Goal: Ask a question: Seek information or help from site administrators or community

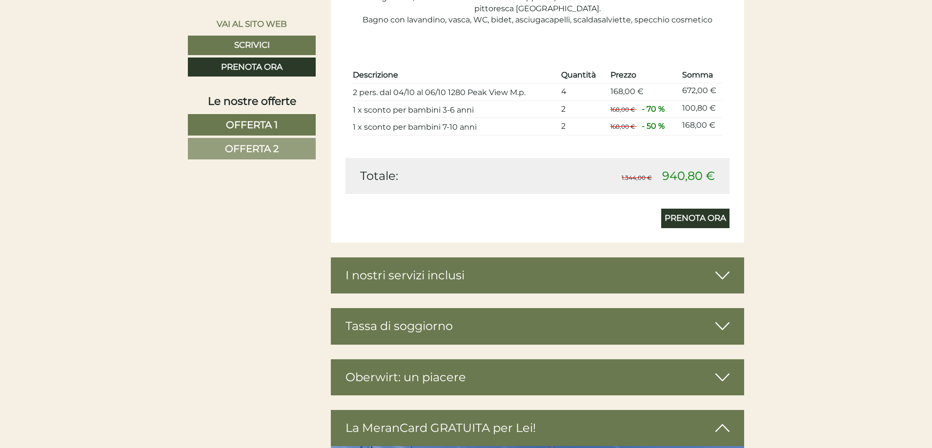
scroll to position [1707, 0]
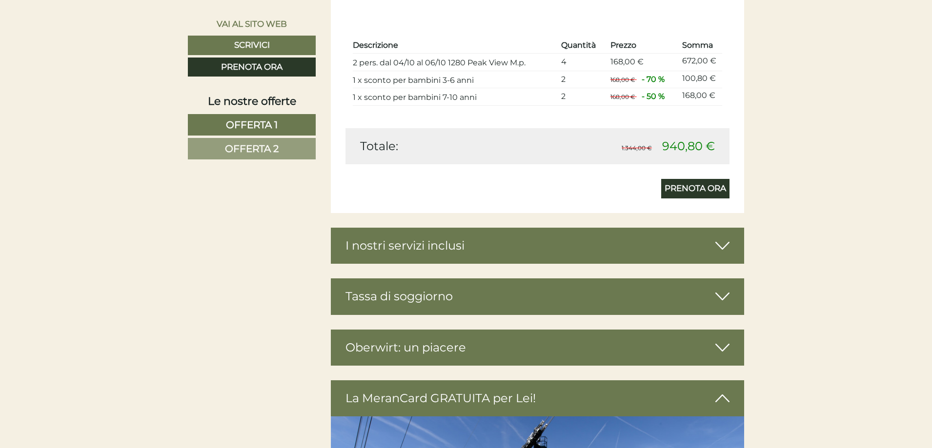
click at [581, 251] on div "I nostri servizi inclusi" at bounding box center [538, 246] width 414 height 36
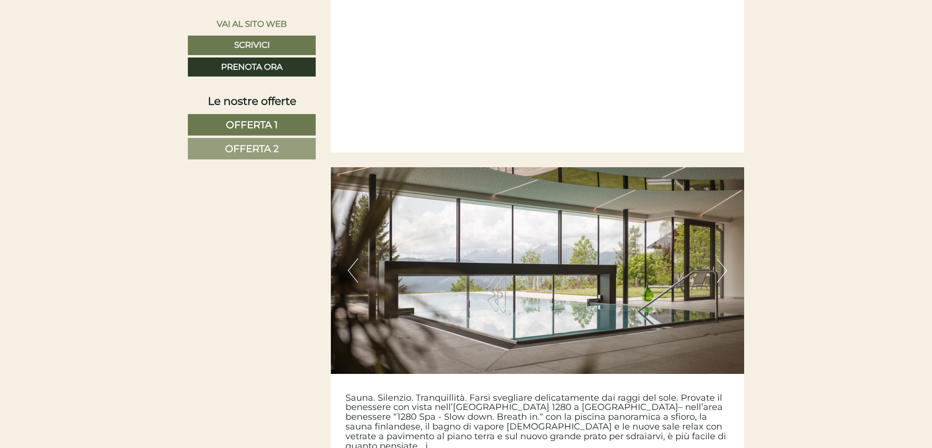
scroll to position [3463, 0]
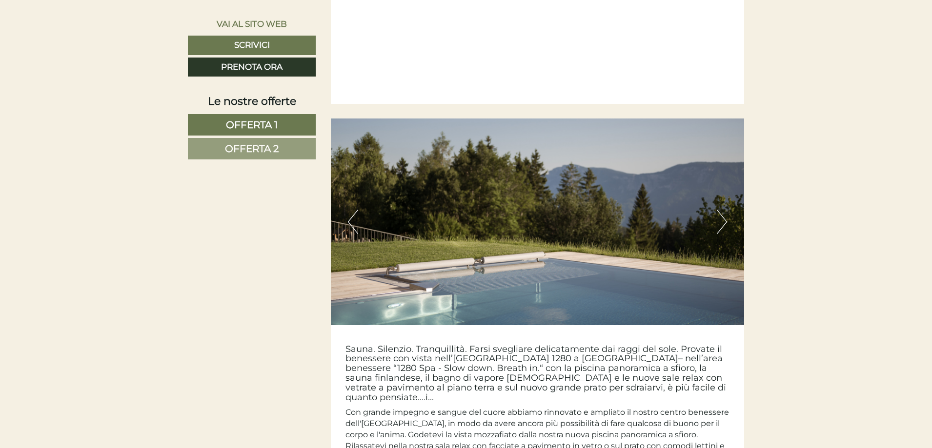
click at [722, 215] on button "Next" at bounding box center [722, 222] width 10 height 24
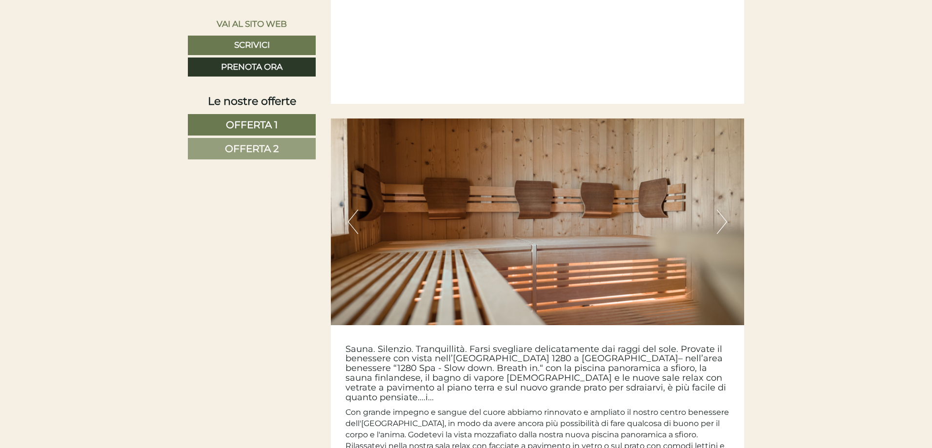
click at [722, 215] on button "Next" at bounding box center [722, 222] width 10 height 24
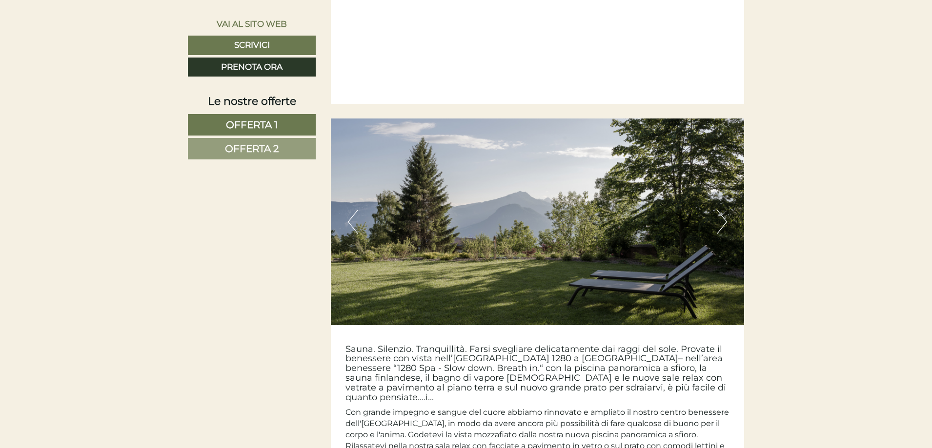
click at [722, 215] on button "Next" at bounding box center [722, 222] width 10 height 24
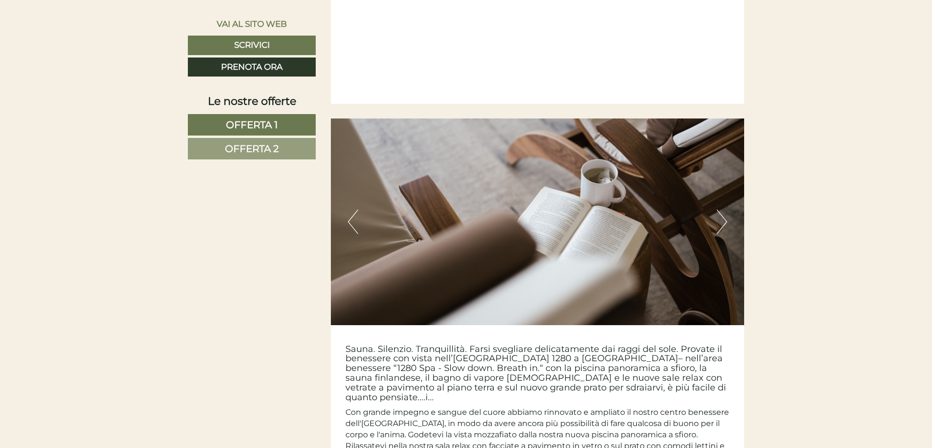
click at [722, 215] on button "Next" at bounding box center [722, 222] width 10 height 24
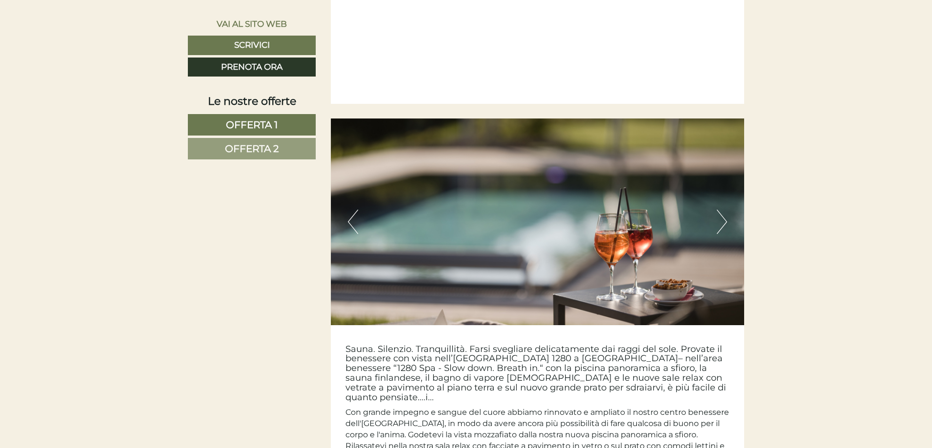
click at [722, 215] on button "Next" at bounding box center [722, 222] width 10 height 24
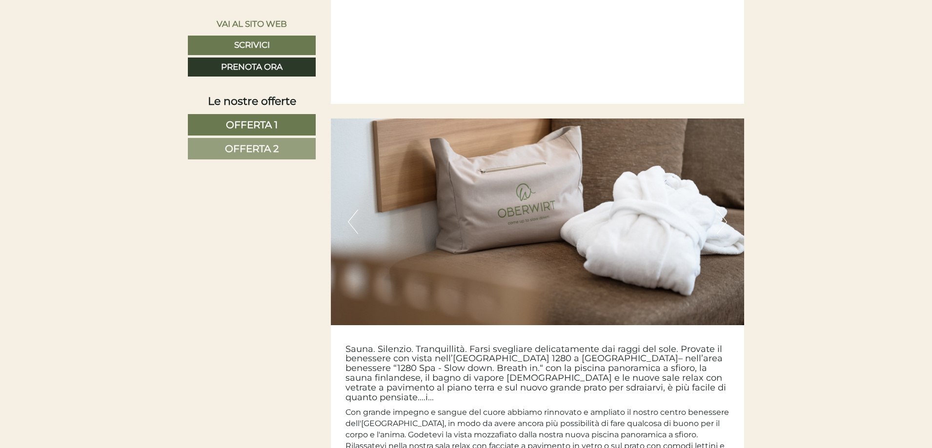
click at [722, 215] on button "Next" at bounding box center [722, 222] width 10 height 24
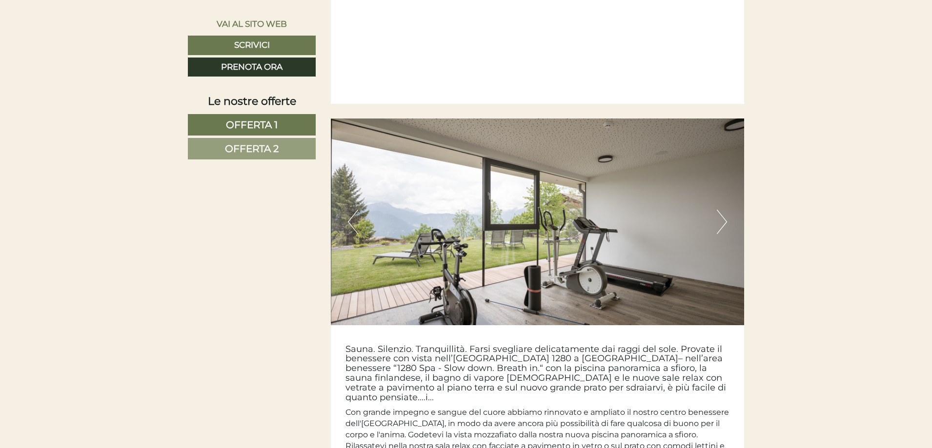
click at [722, 215] on button "Next" at bounding box center [722, 222] width 10 height 24
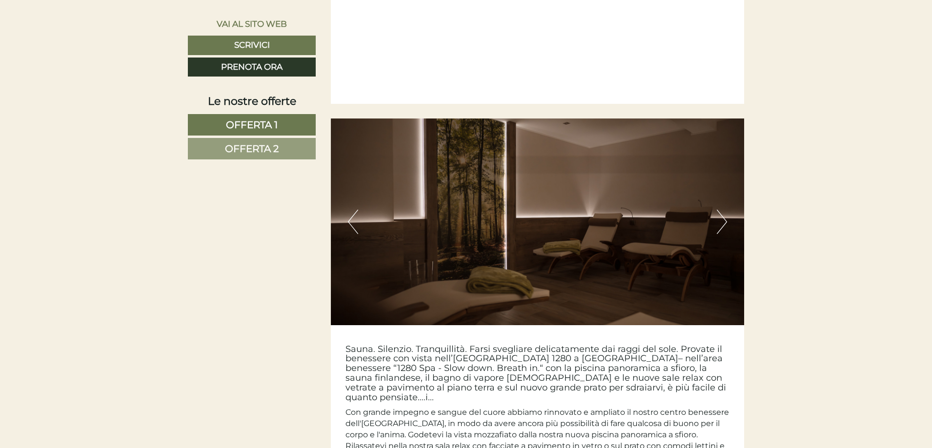
click at [722, 215] on button "Next" at bounding box center [722, 222] width 10 height 24
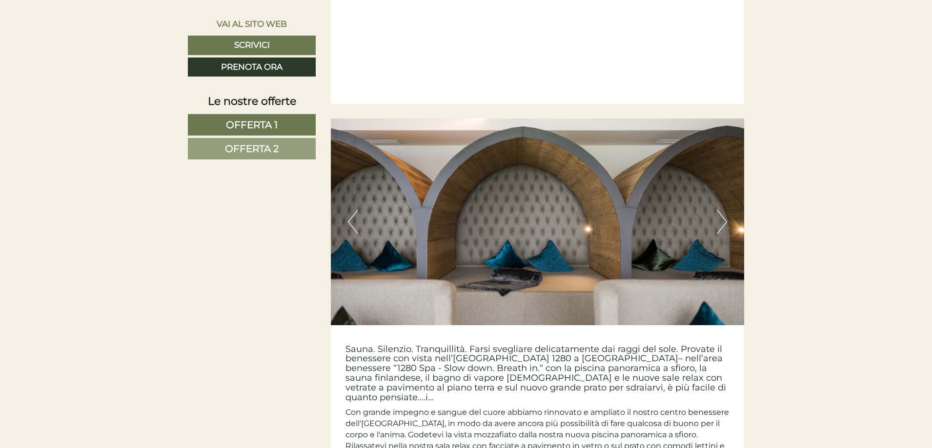
click at [722, 215] on button "Next" at bounding box center [722, 222] width 10 height 24
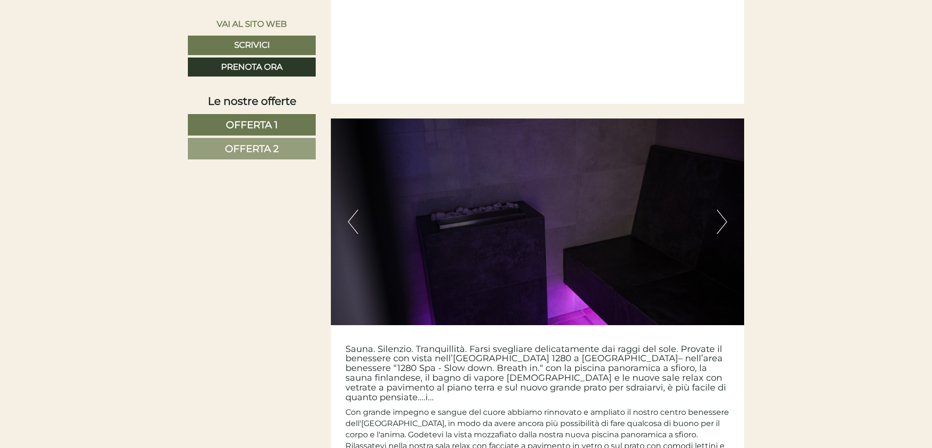
click at [722, 215] on button "Next" at bounding box center [722, 222] width 10 height 24
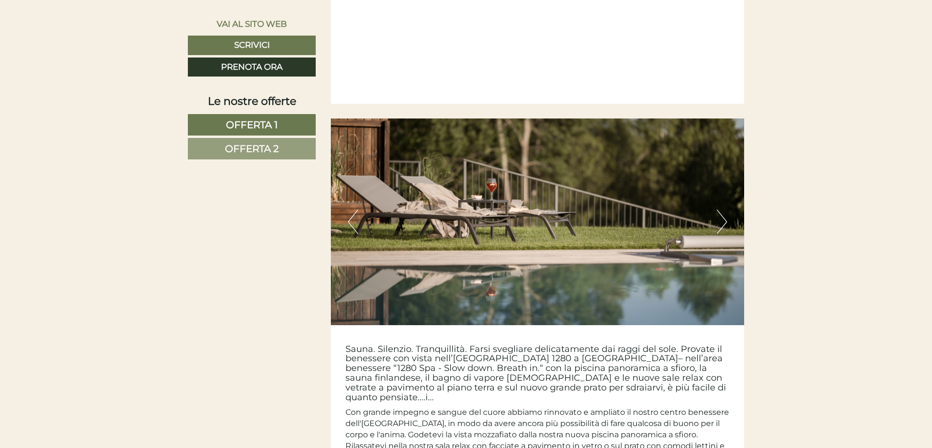
click at [722, 215] on button "Next" at bounding box center [722, 222] width 10 height 24
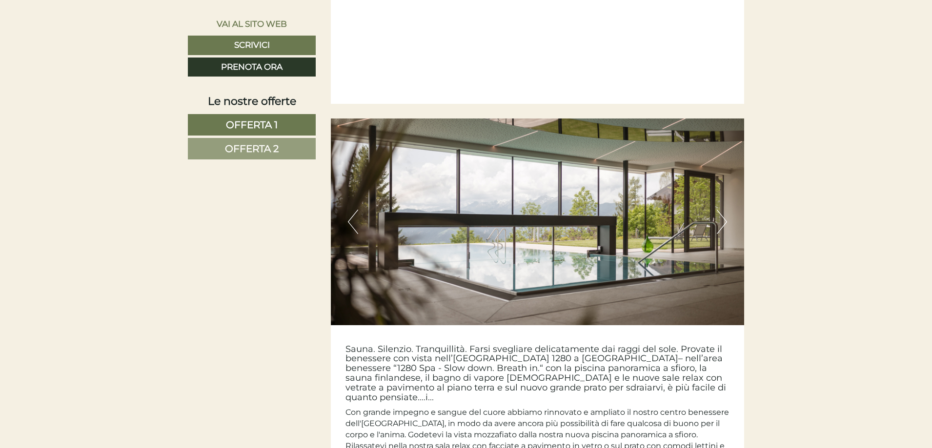
click at [722, 215] on button "Next" at bounding box center [722, 222] width 10 height 24
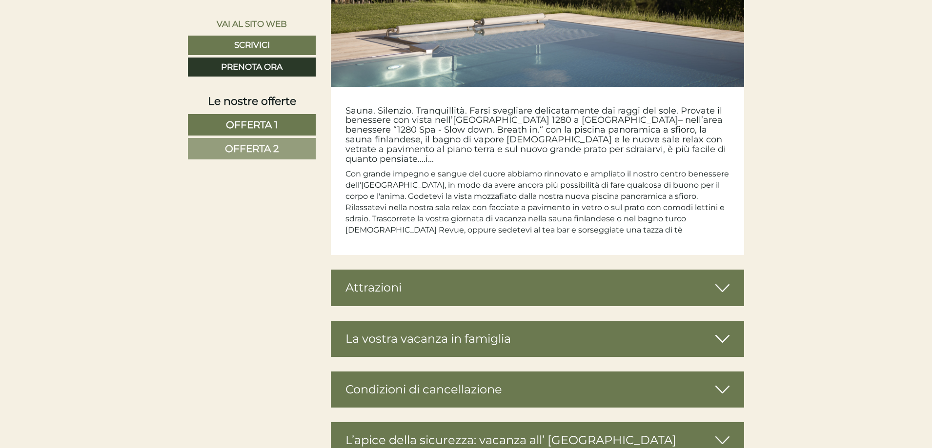
scroll to position [3707, 0]
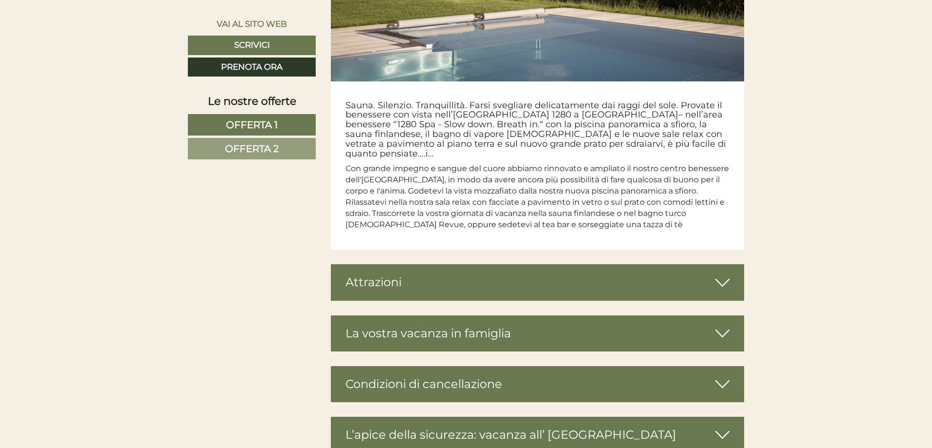
click at [565, 264] on div "Attrazioni" at bounding box center [538, 282] width 414 height 36
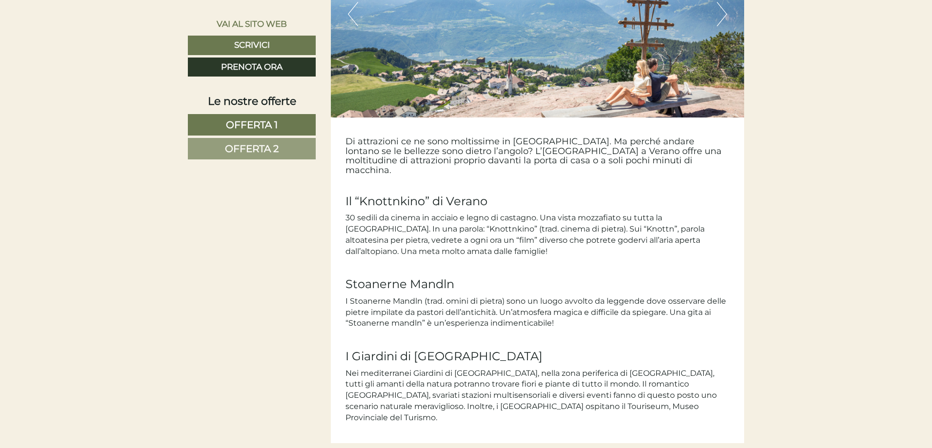
scroll to position [4292, 0]
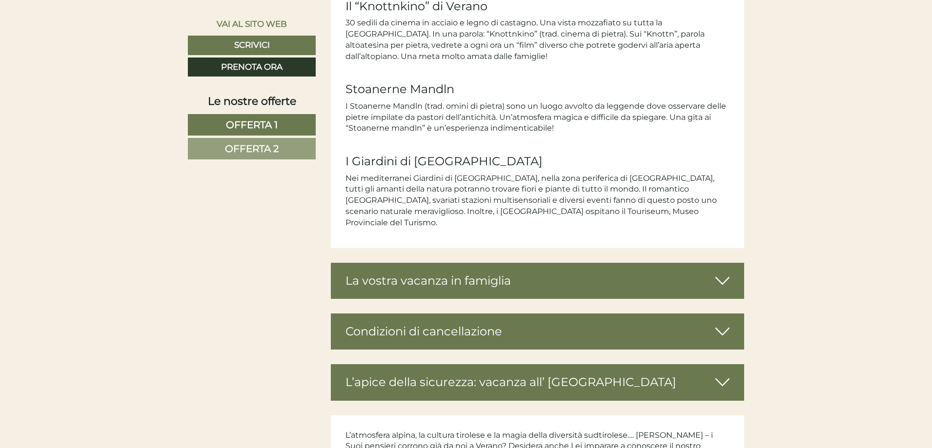
click at [570, 263] on div "La vostra vacanza in famiglia" at bounding box center [538, 281] width 414 height 36
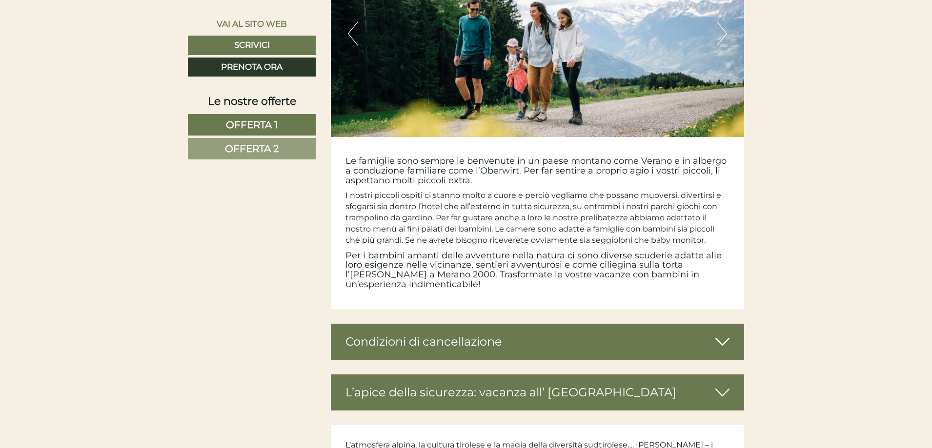
scroll to position [4682, 0]
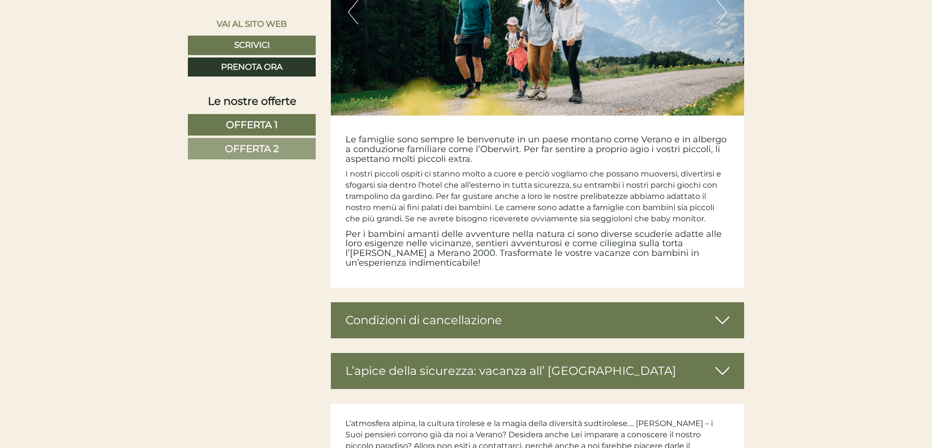
click at [539, 302] on div "Condizioni di cancellazione" at bounding box center [538, 320] width 414 height 36
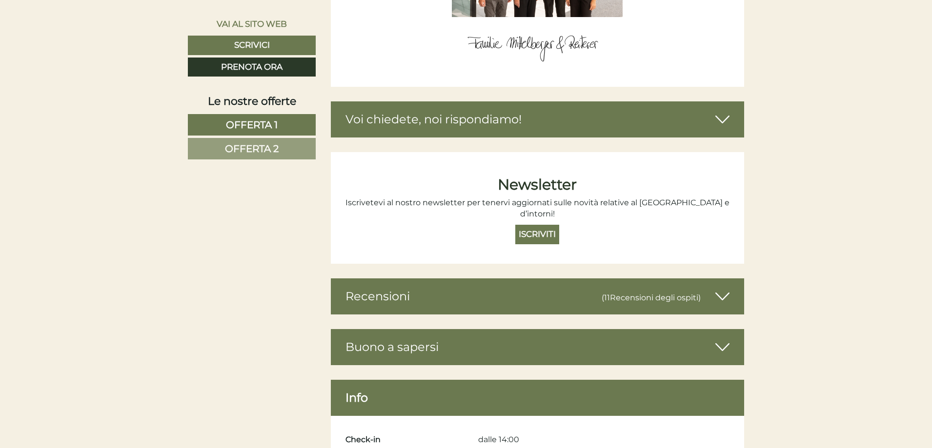
scroll to position [5512, 0]
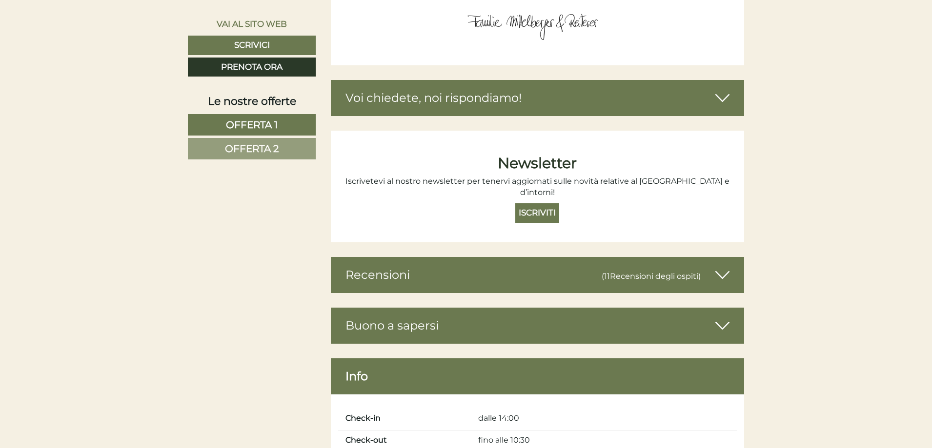
click at [592, 257] on div "Recensioni (11 Recensioni degli ospiti )" at bounding box center [538, 275] width 414 height 36
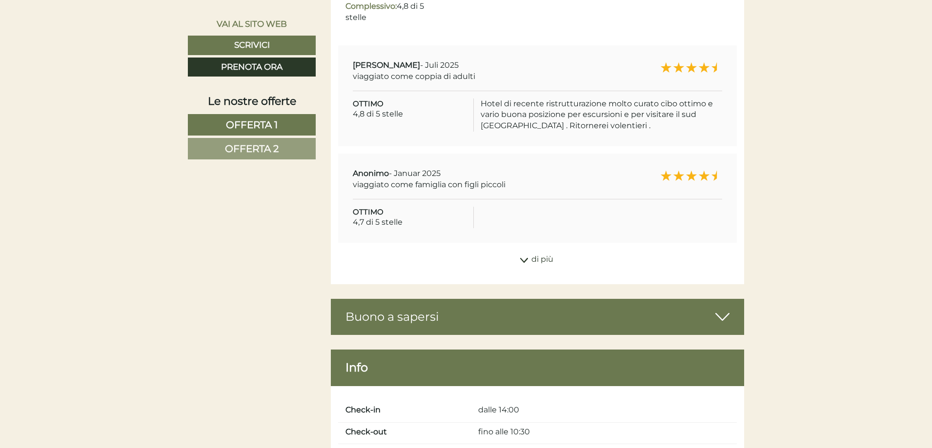
scroll to position [5902, 0]
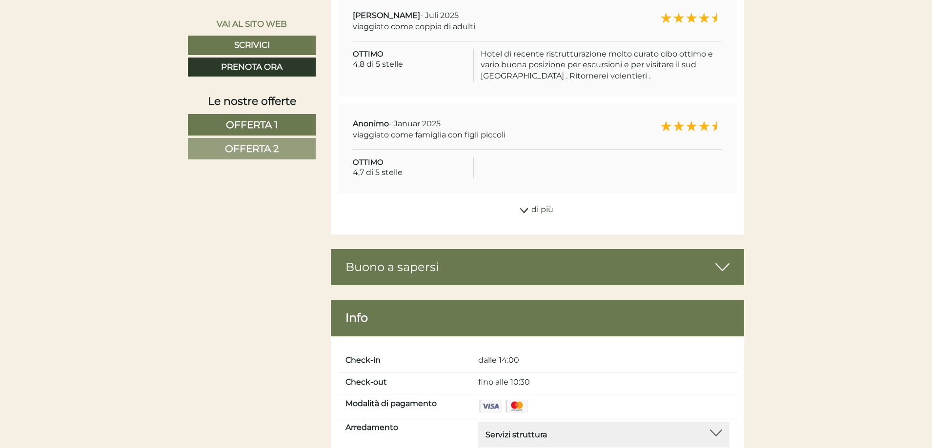
click at [590, 249] on div "Buono a sapersi" at bounding box center [538, 267] width 414 height 36
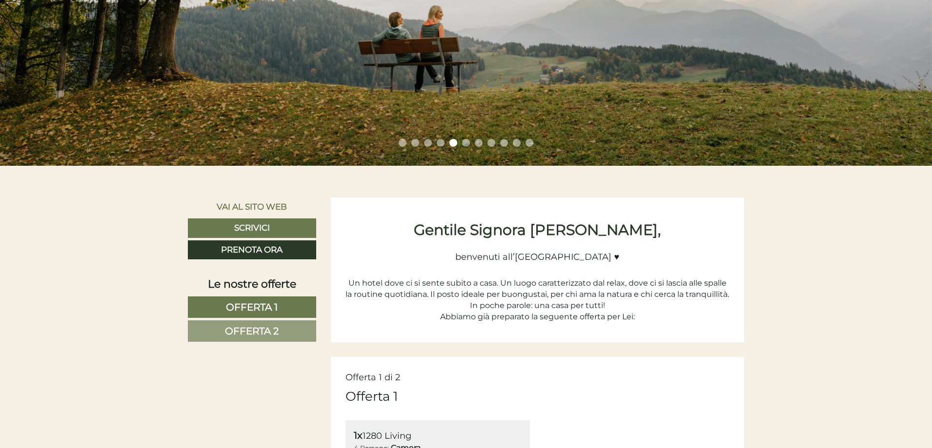
scroll to position [255, 0]
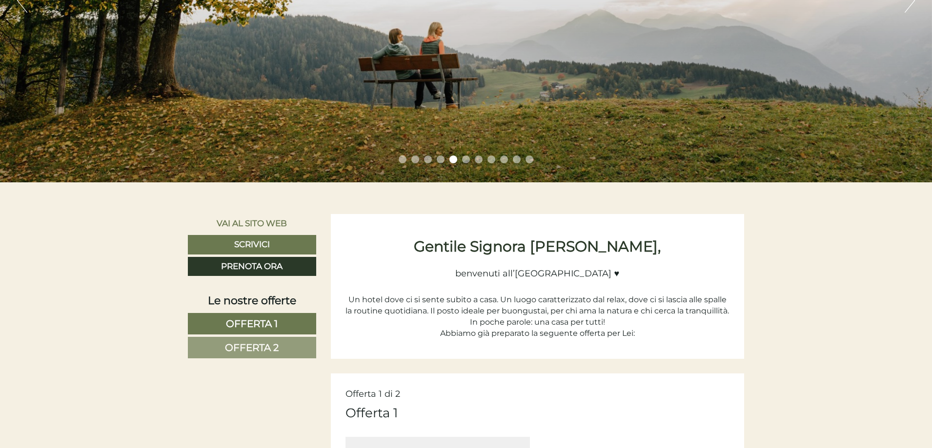
click at [908, 6] on button "Next" at bounding box center [909, 0] width 10 height 24
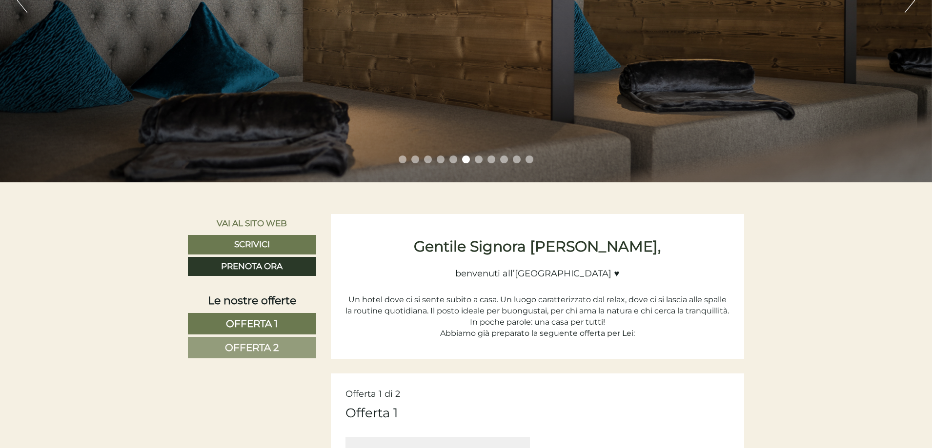
click at [908, 6] on button "Next" at bounding box center [909, 0] width 10 height 24
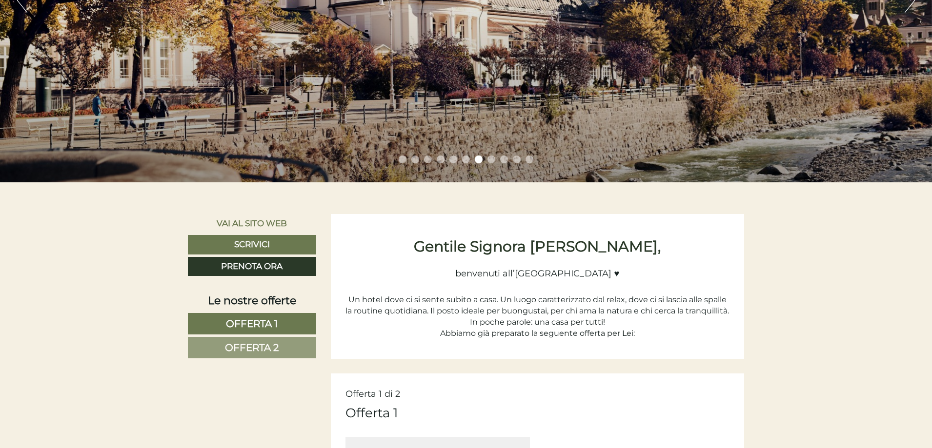
click at [908, 6] on button "Next" at bounding box center [909, 0] width 10 height 24
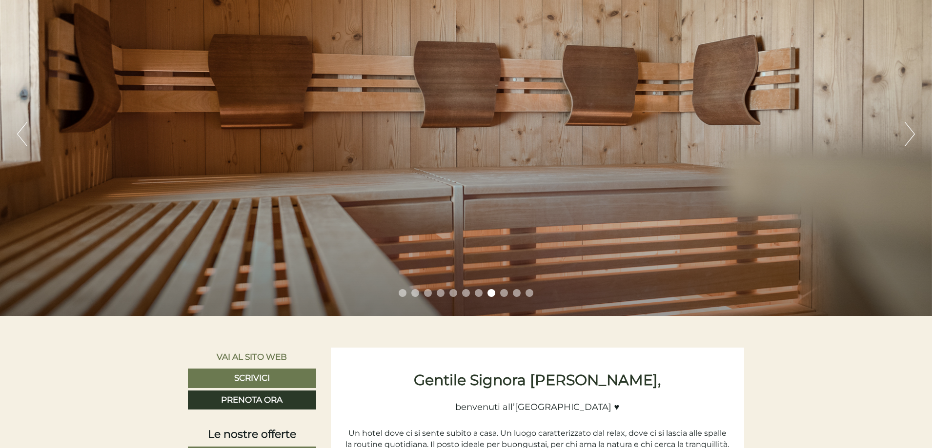
scroll to position [98, 0]
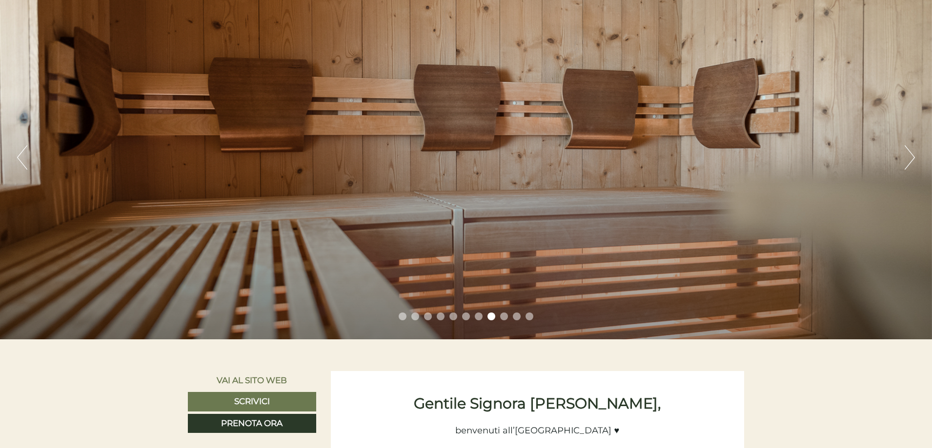
click at [28, 160] on div "Previous Next 1 2 3 4 5 6 7 8 9 10 11" at bounding box center [466, 158] width 932 height 364
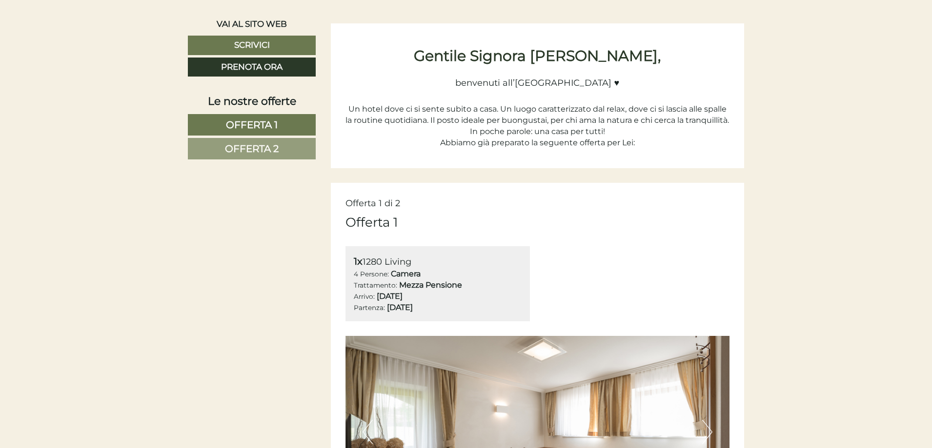
scroll to position [438, 0]
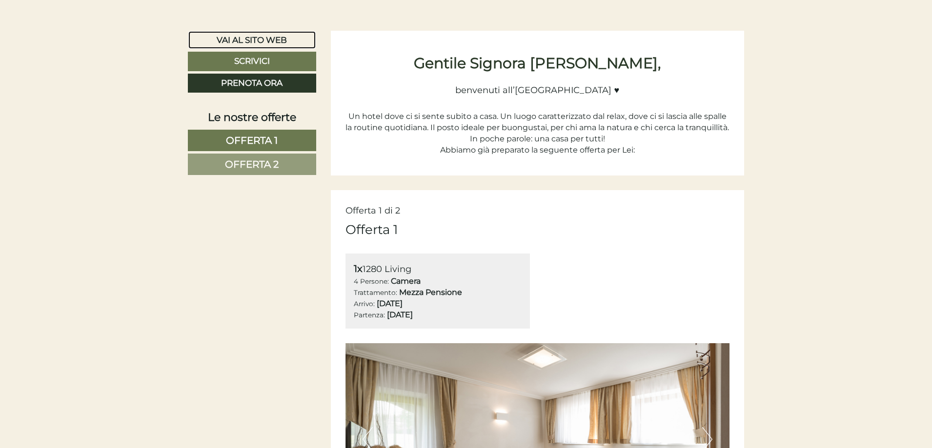
click at [259, 35] on link "Vai al sito web" at bounding box center [252, 40] width 128 height 19
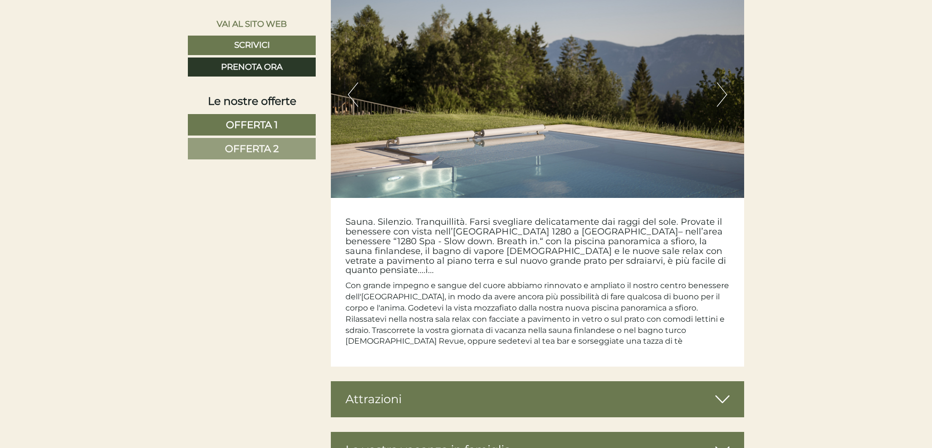
scroll to position [2974, 0]
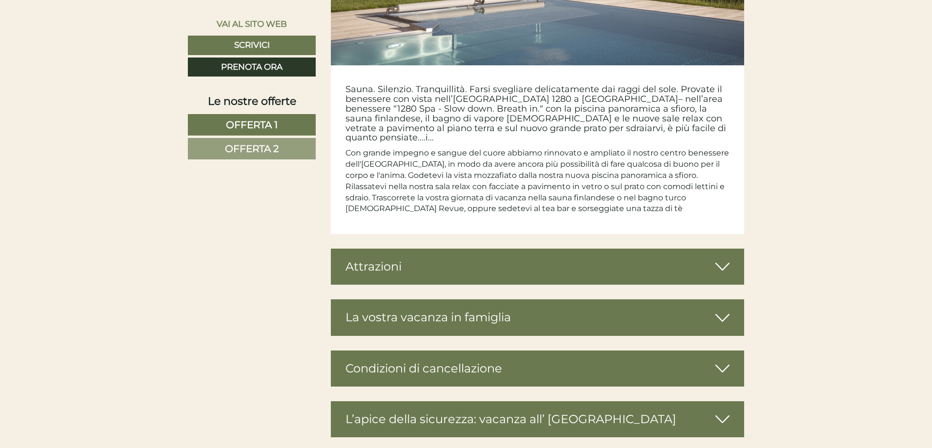
click at [443, 351] on div "Condizioni di cancellazione" at bounding box center [538, 369] width 414 height 36
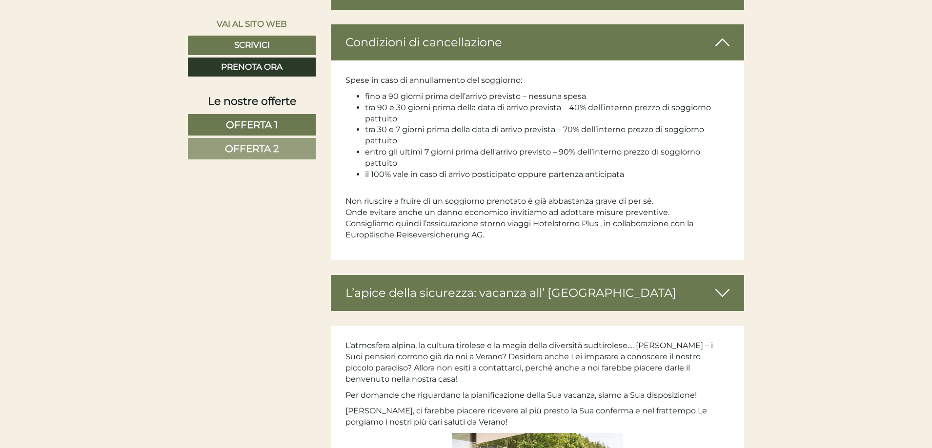
scroll to position [3252, 0]
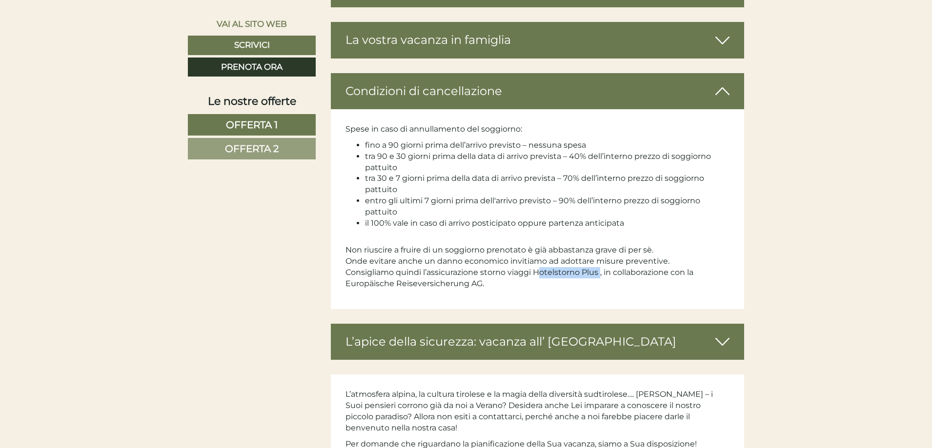
drag, startPoint x: 534, startPoint y: 254, endPoint x: 599, endPoint y: 251, distance: 65.9
click at [599, 251] on p "Non riuscire a fruire di un soggiorno prenotato è già abbastanza grave di per s…" at bounding box center [537, 262] width 384 height 56
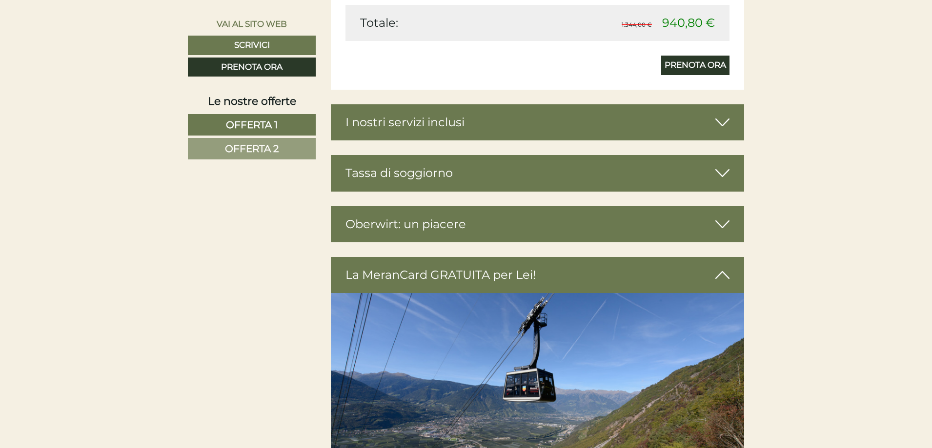
scroll to position [1642, 0]
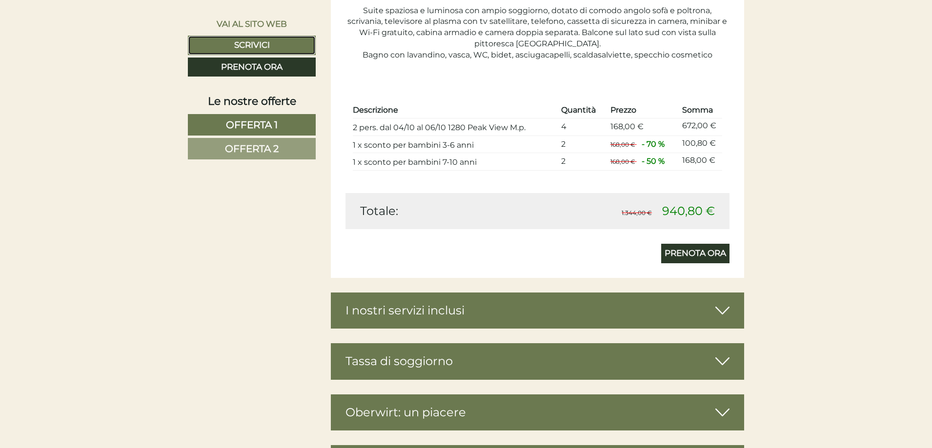
click at [245, 42] on link "Scrivici" at bounding box center [252, 46] width 128 height 20
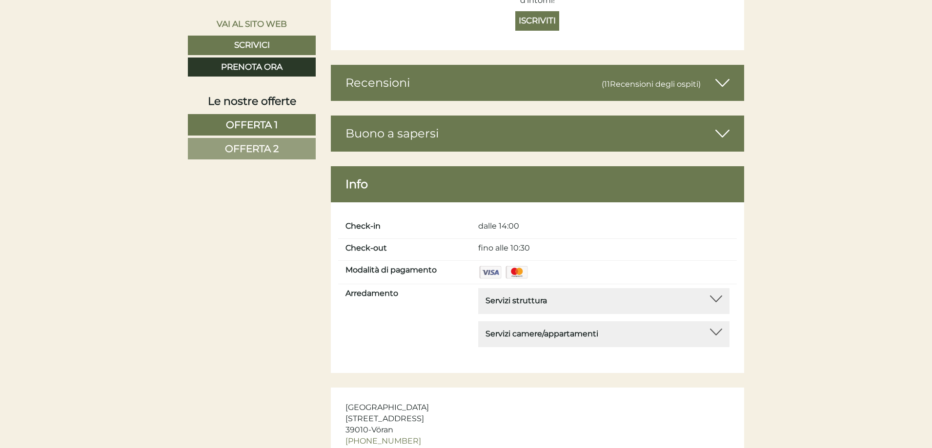
scroll to position [4130, 0]
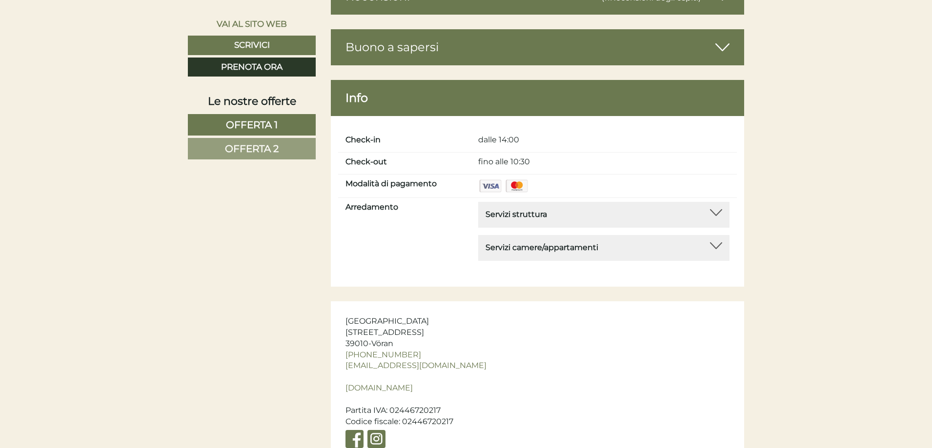
click at [516, 179] on img at bounding box center [516, 186] width 24 height 15
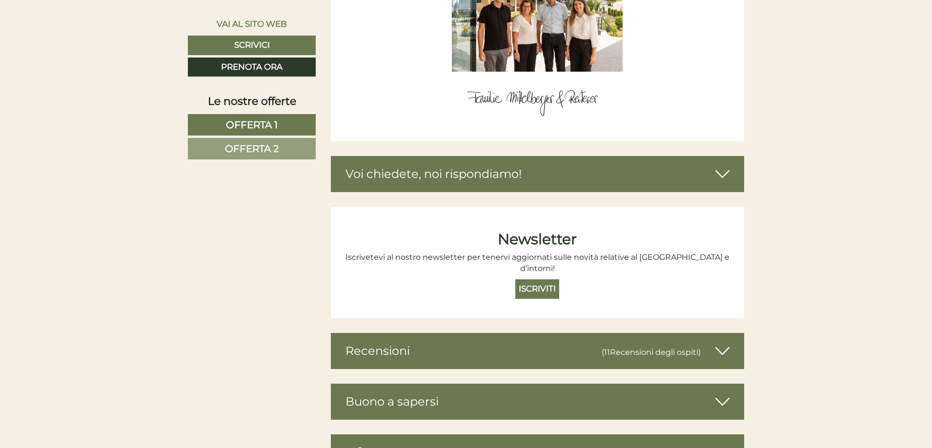
scroll to position [3642, 0]
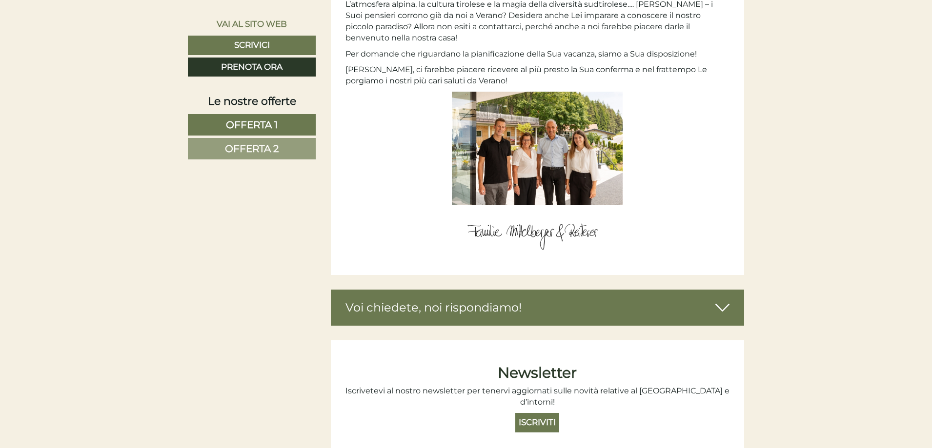
click at [588, 290] on div "Voi chiedete, noi rispondiamo!" at bounding box center [538, 308] width 414 height 36
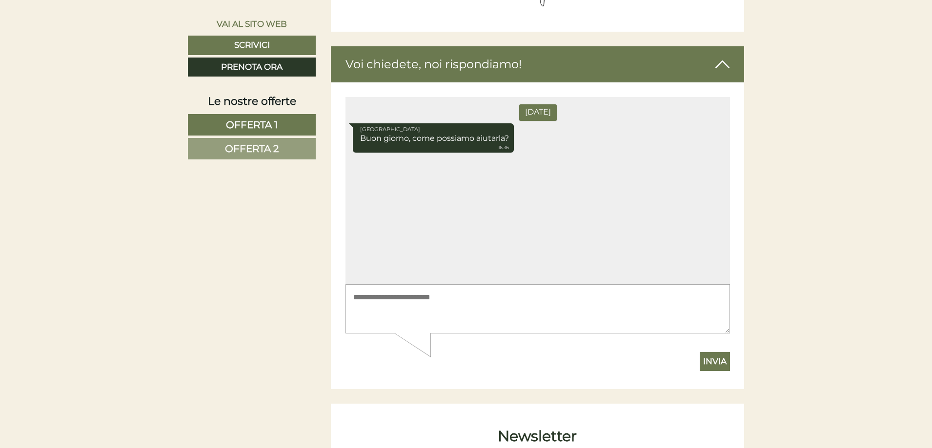
scroll to position [3886, 0]
click at [439, 308] on textarea at bounding box center [537, 308] width 384 height 49
type textarea "**********"
click at [713, 360] on button "Invia" at bounding box center [714, 362] width 30 height 20
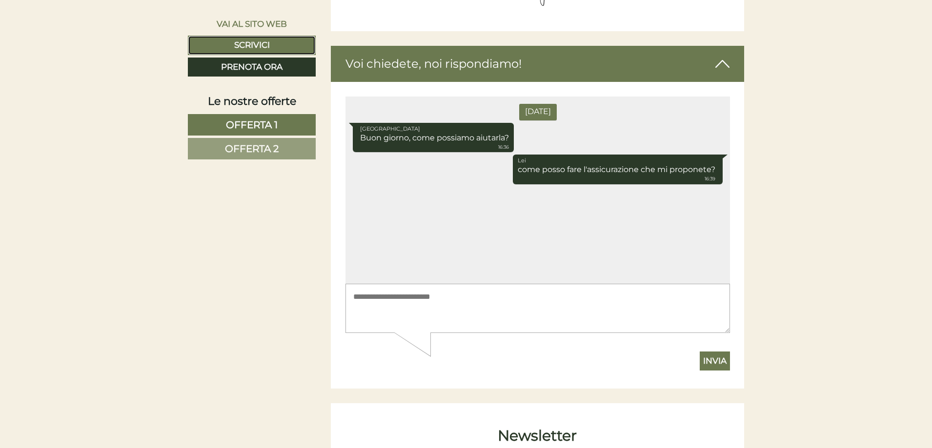
click at [242, 53] on link "Scrivici" at bounding box center [252, 46] width 128 height 20
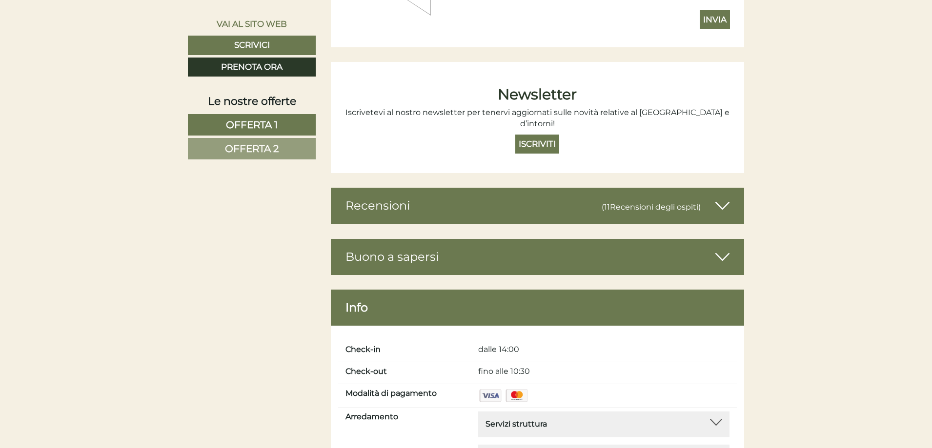
scroll to position [4228, 0]
click at [391, 239] on div "Buono a sapersi" at bounding box center [538, 257] width 414 height 36
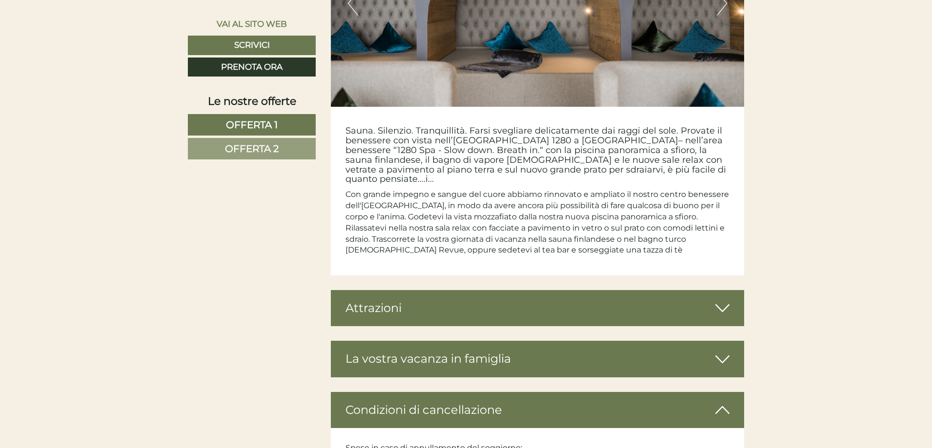
scroll to position [3029, 0]
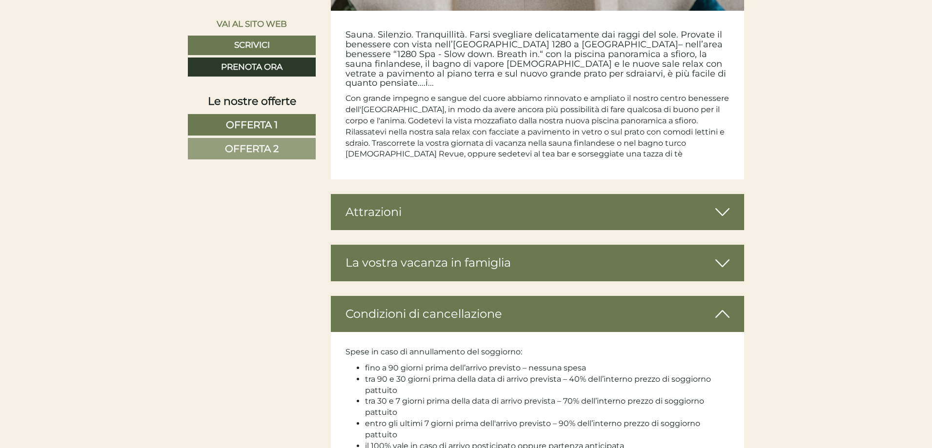
click at [447, 245] on div "La vostra vacanza in famiglia" at bounding box center [538, 263] width 414 height 36
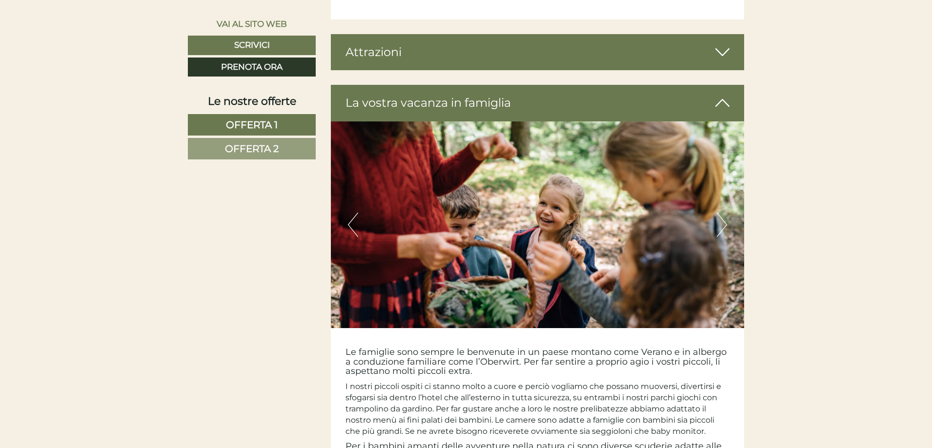
scroll to position [3224, 0]
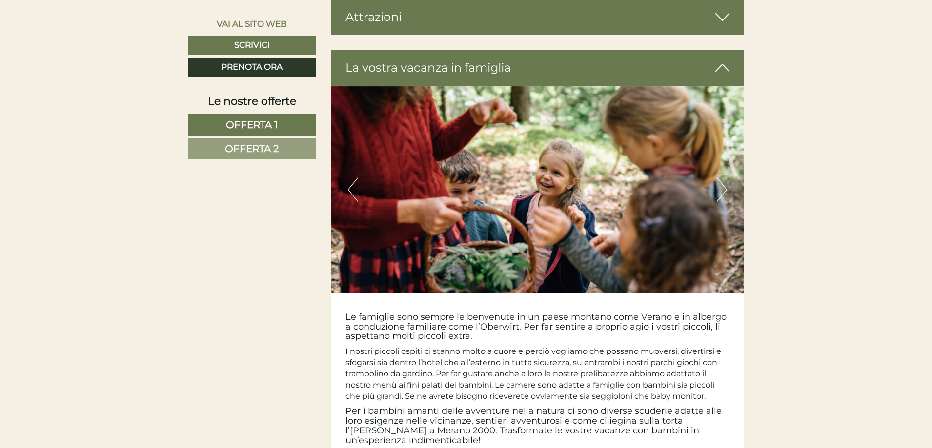
click at [716, 173] on img at bounding box center [538, 189] width 414 height 207
click at [717, 178] on button "Next" at bounding box center [722, 190] width 10 height 24
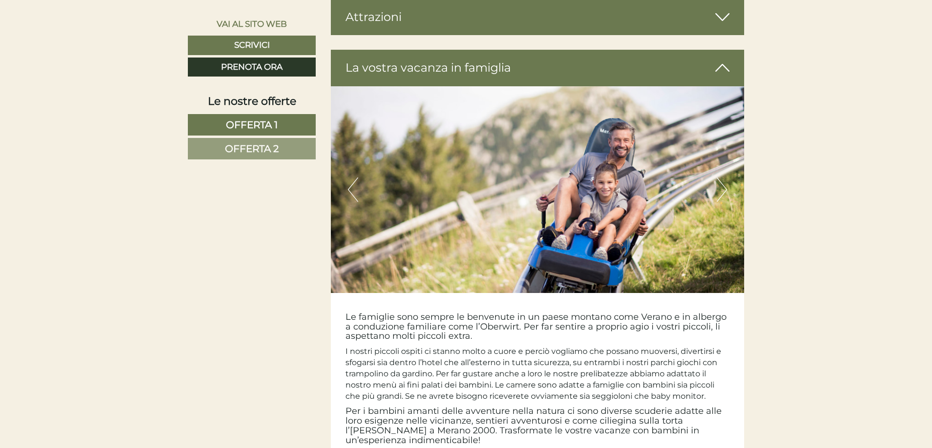
click at [717, 178] on button "Next" at bounding box center [722, 190] width 10 height 24
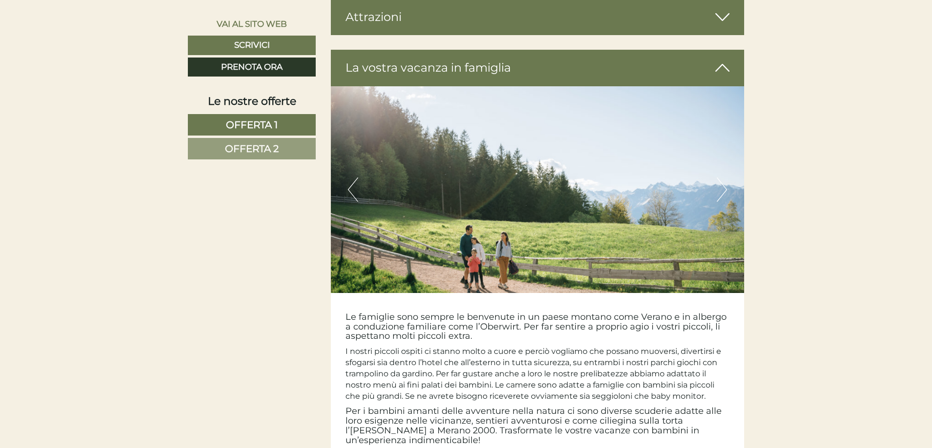
click at [717, 178] on button "Next" at bounding box center [722, 190] width 10 height 24
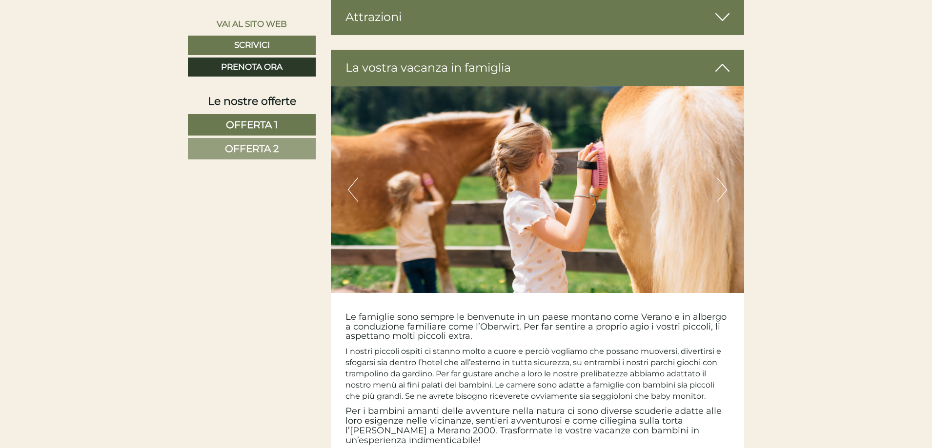
click at [717, 178] on button "Next" at bounding box center [722, 190] width 10 height 24
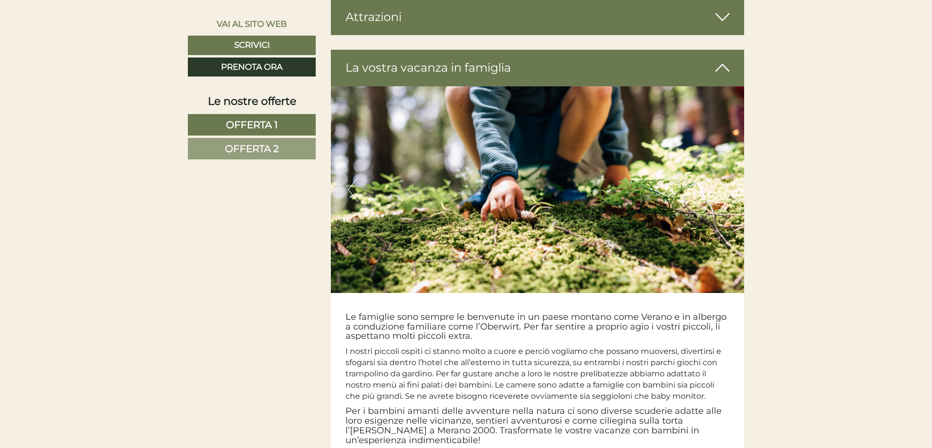
click at [717, 178] on button "Next" at bounding box center [722, 190] width 10 height 24
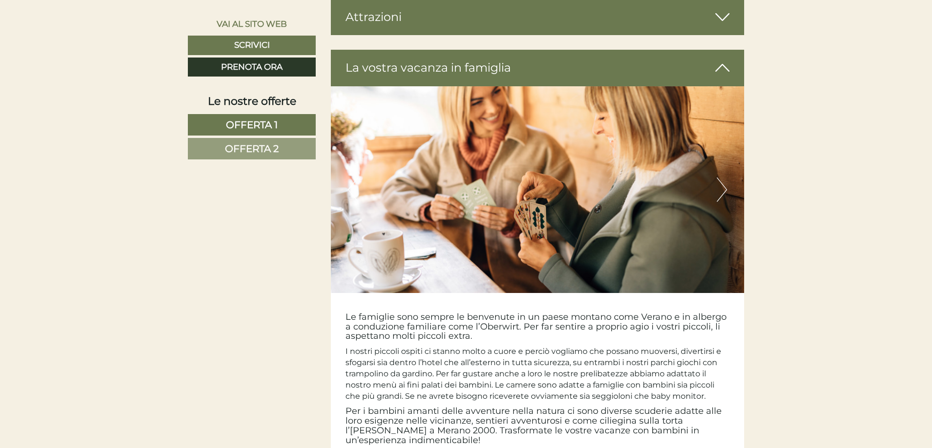
click at [717, 178] on button "Next" at bounding box center [722, 190] width 10 height 24
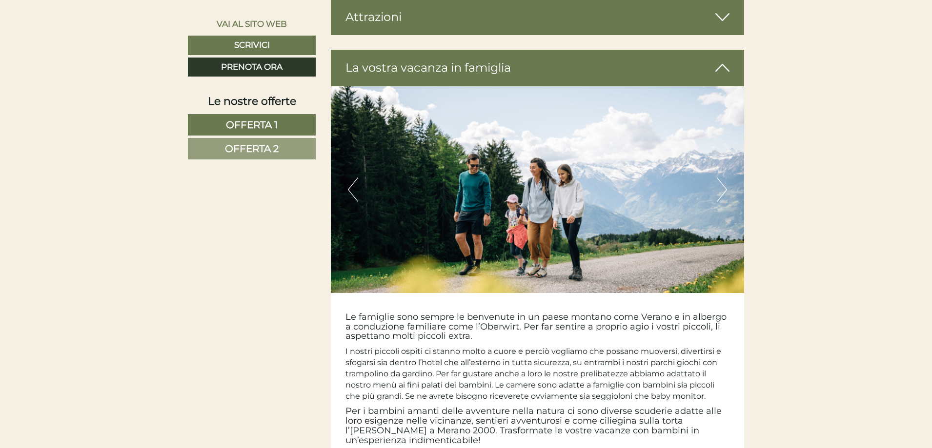
click at [717, 178] on button "Next" at bounding box center [722, 190] width 10 height 24
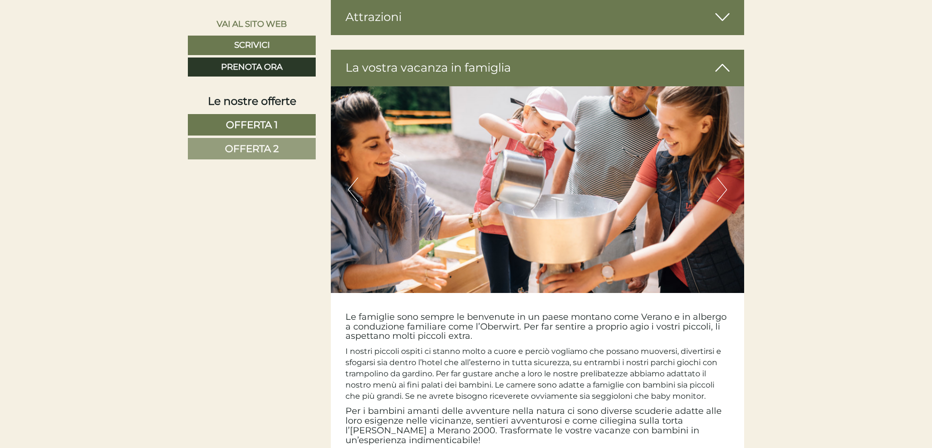
click at [717, 178] on button "Next" at bounding box center [722, 190] width 10 height 24
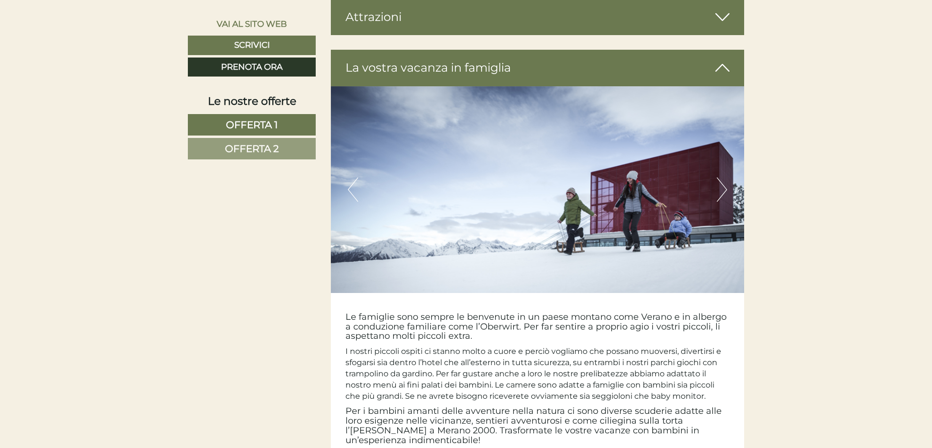
click at [717, 178] on button "Next" at bounding box center [722, 190] width 10 height 24
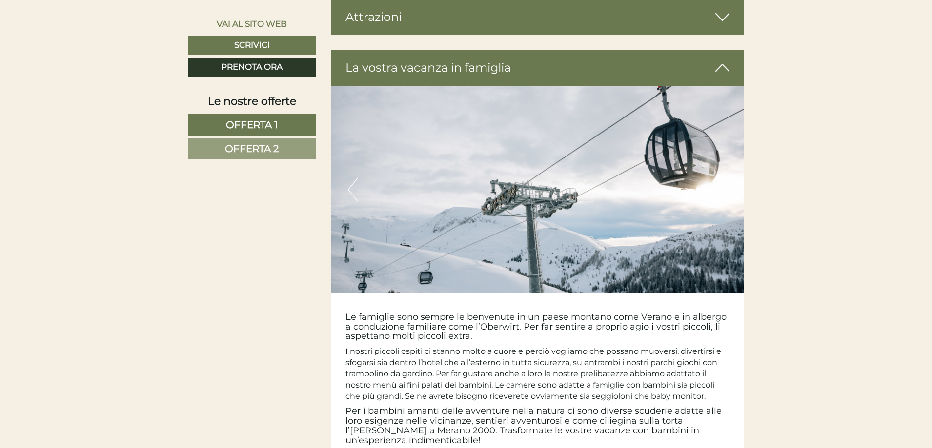
click at [717, 178] on button "Next" at bounding box center [722, 190] width 10 height 24
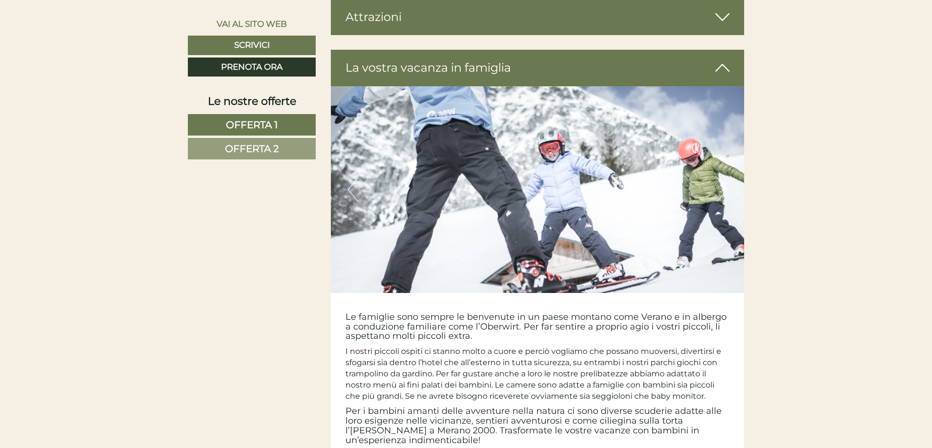
click at [717, 178] on button "Next" at bounding box center [722, 190] width 10 height 24
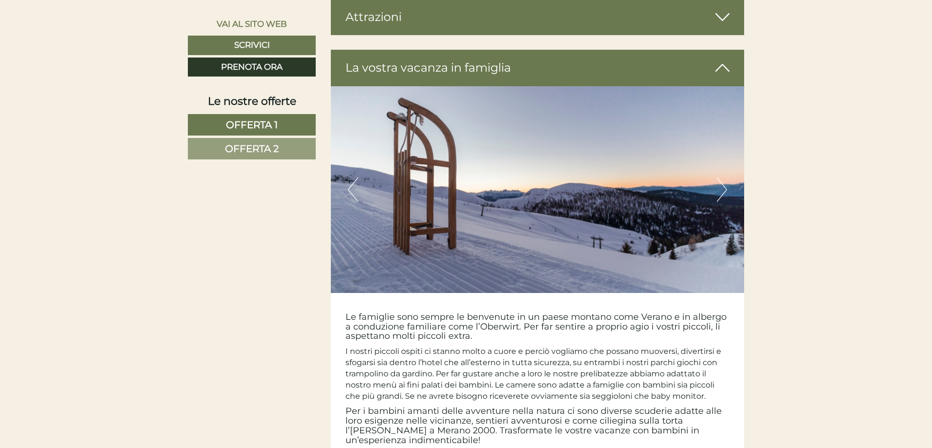
click at [717, 178] on button "Next" at bounding box center [722, 190] width 10 height 24
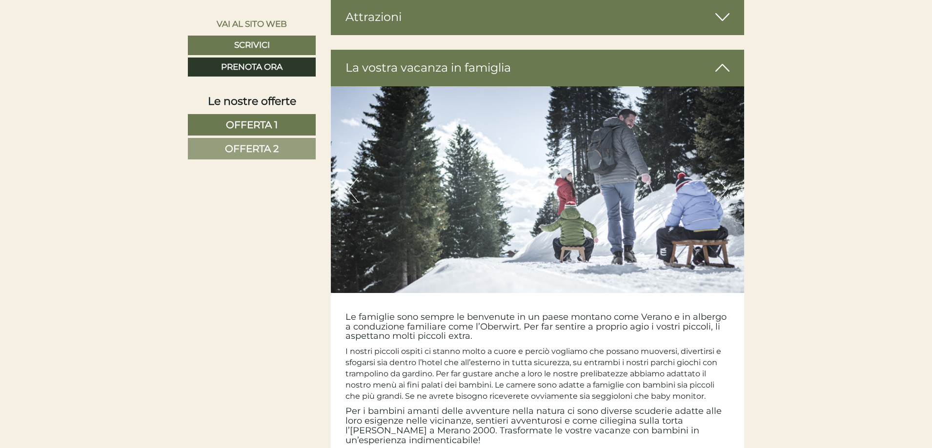
click at [717, 178] on button "Next" at bounding box center [722, 190] width 10 height 24
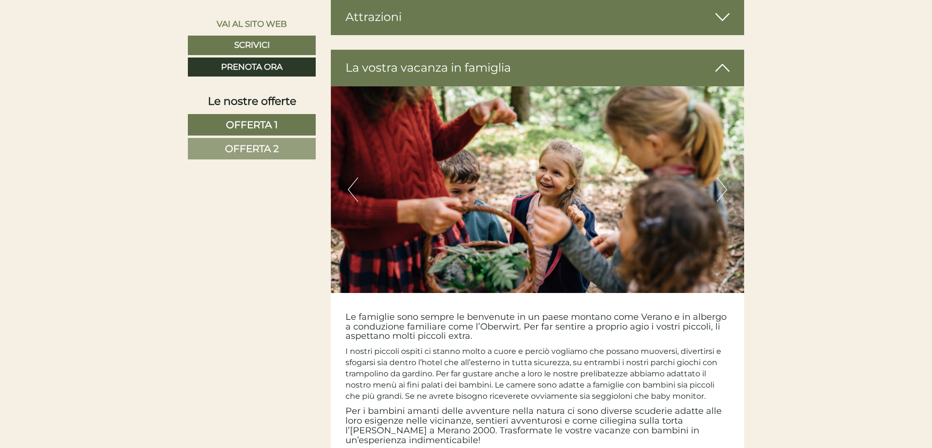
click at [717, 178] on button "Next" at bounding box center [722, 190] width 10 height 24
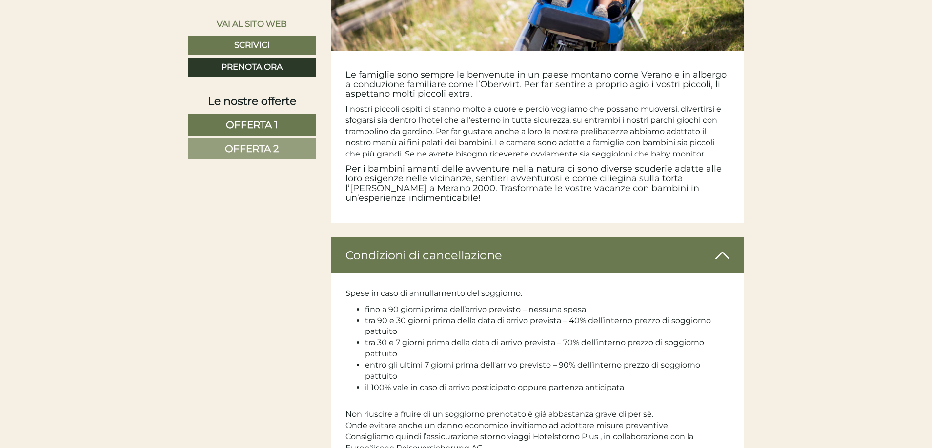
scroll to position [3468, 0]
